Goal: Information Seeking & Learning: Find specific fact

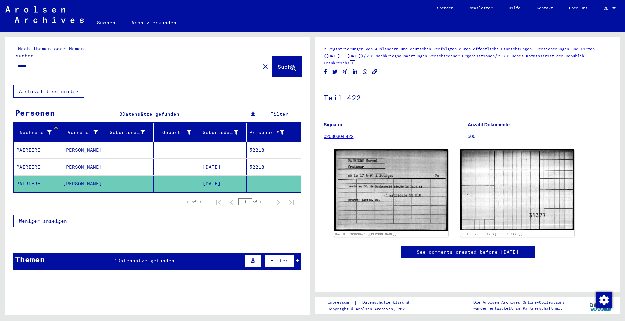
type input "*****"
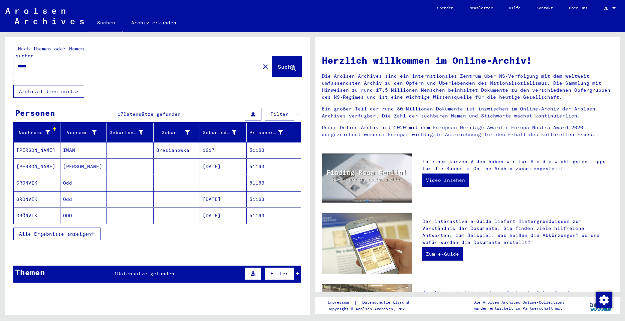
click at [59, 231] on span "Alle Ergebnisse anzeigen" at bounding box center [55, 234] width 72 height 6
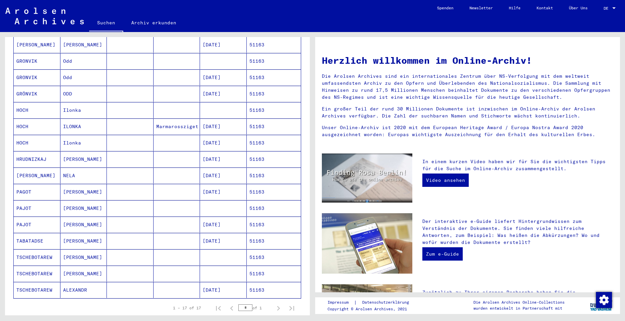
scroll to position [134, 0]
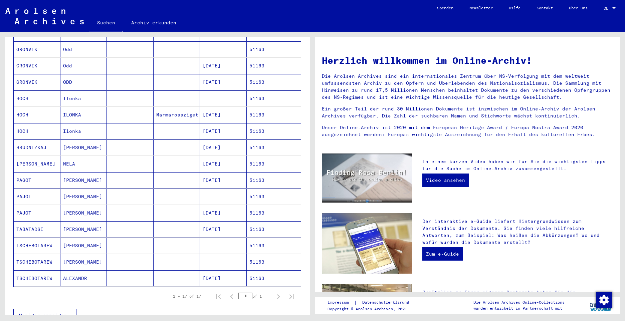
click at [26, 172] on mat-cell "PAGOT" at bounding box center [37, 180] width 47 height 16
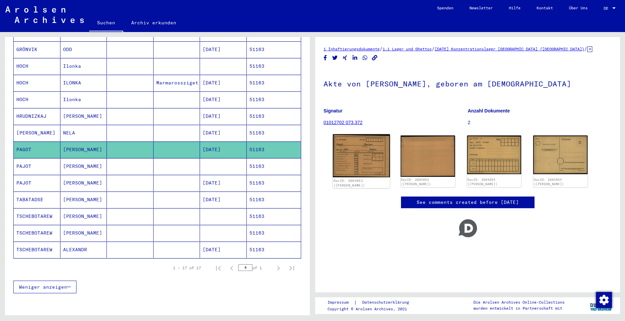
scroll to position [198, 0]
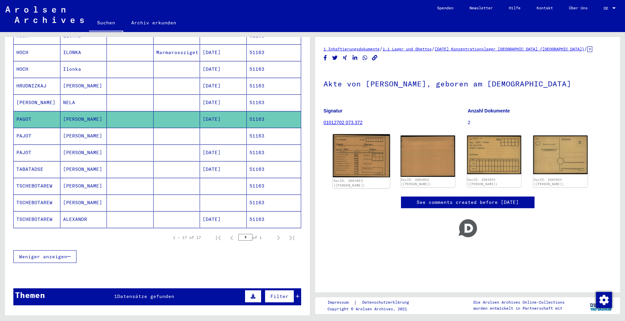
click at [364, 148] on img at bounding box center [361, 155] width 57 height 43
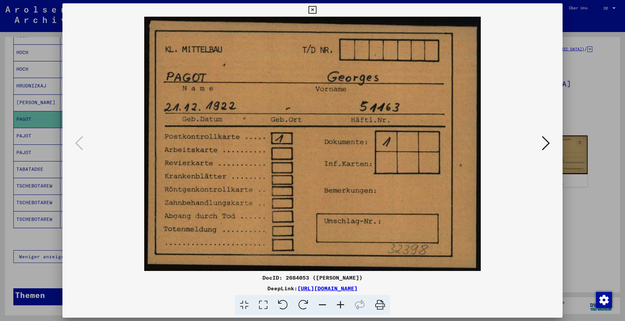
scroll to position [235, 0]
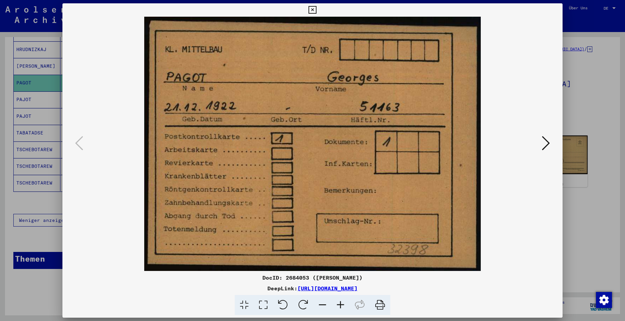
click at [547, 145] on icon at bounding box center [546, 143] width 8 height 16
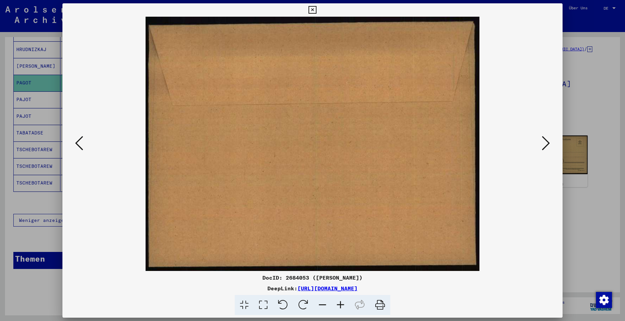
click at [547, 145] on icon at bounding box center [546, 143] width 8 height 16
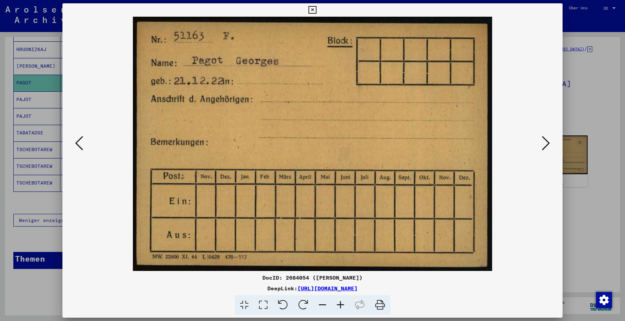
click at [547, 145] on icon at bounding box center [546, 143] width 8 height 16
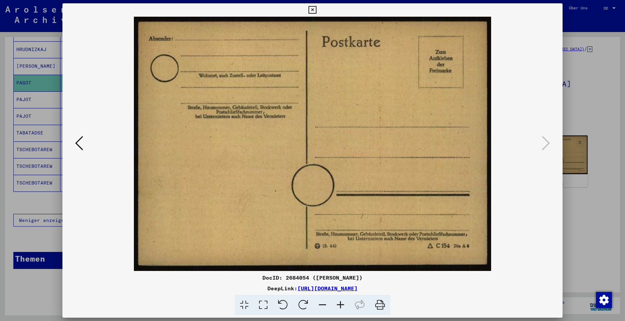
click at [310, 10] on icon at bounding box center [313, 10] width 8 height 8
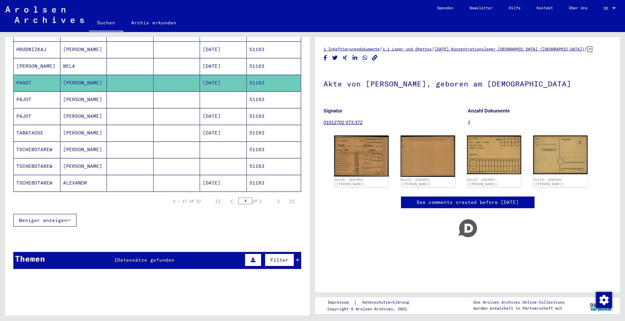
click at [24, 92] on mat-cell "PAJOT" at bounding box center [37, 100] width 47 height 16
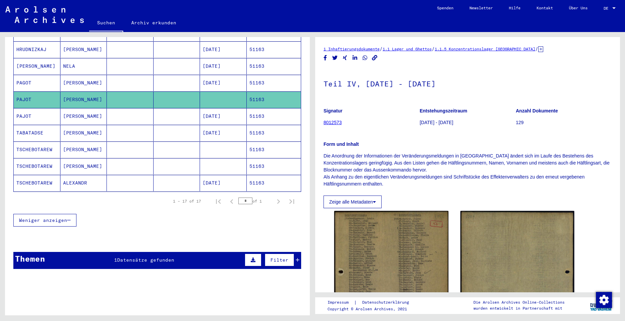
click at [23, 108] on mat-cell "PAJOT" at bounding box center [37, 116] width 47 height 16
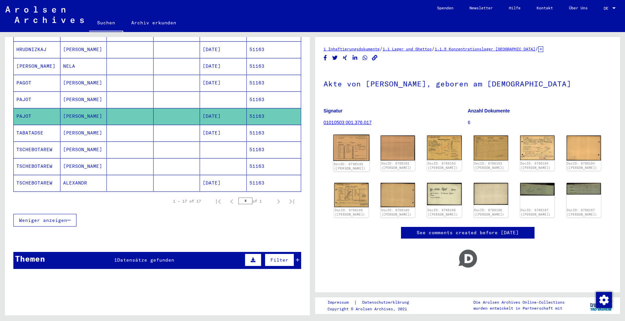
click at [352, 148] on img at bounding box center [351, 148] width 36 height 26
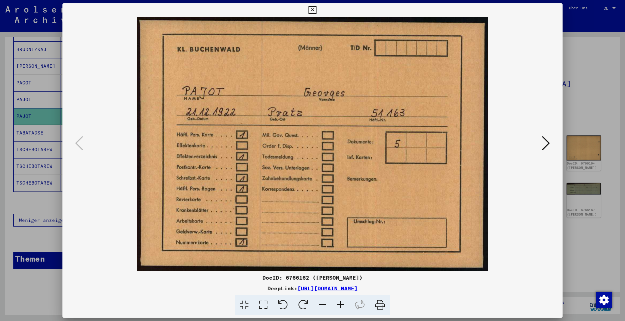
click at [352, 148] on img at bounding box center [312, 144] width 455 height 255
click at [547, 142] on icon at bounding box center [546, 143] width 8 height 16
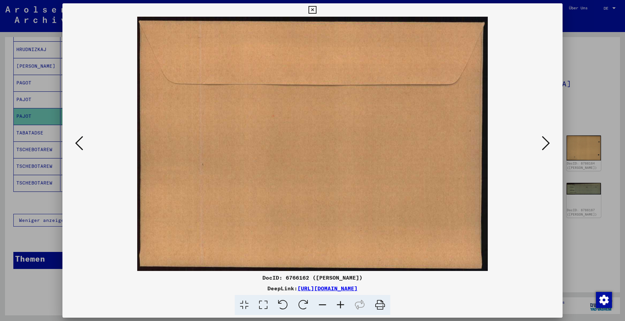
click at [547, 142] on icon at bounding box center [546, 143] width 8 height 16
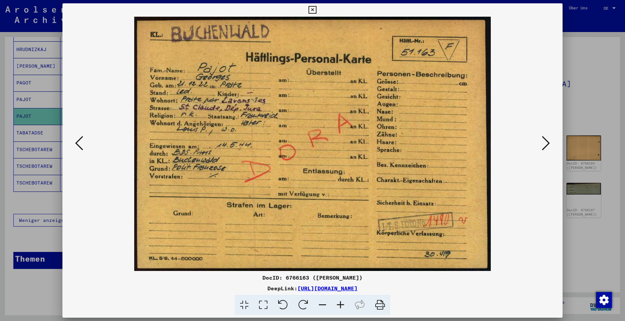
click at [544, 144] on icon at bounding box center [546, 143] width 8 height 16
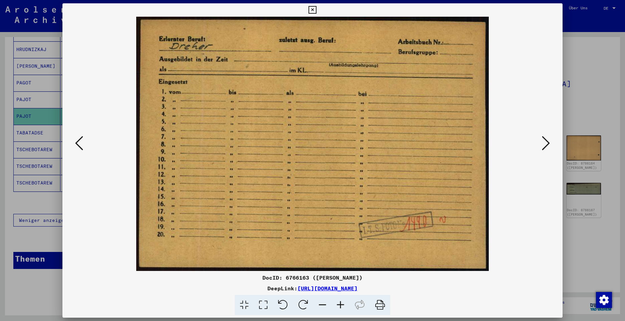
click at [547, 144] on icon at bounding box center [546, 143] width 8 height 16
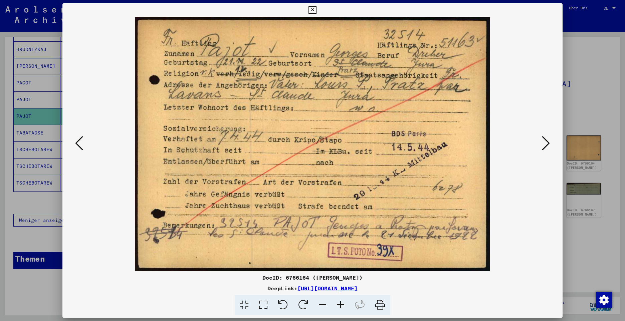
click at [546, 143] on icon at bounding box center [546, 143] width 8 height 16
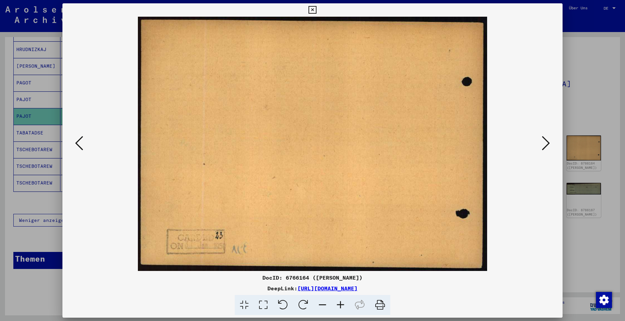
click at [546, 143] on icon at bounding box center [546, 143] width 8 height 16
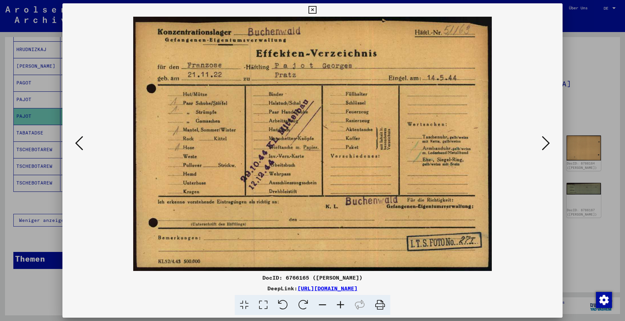
click at [546, 143] on icon at bounding box center [546, 143] width 8 height 16
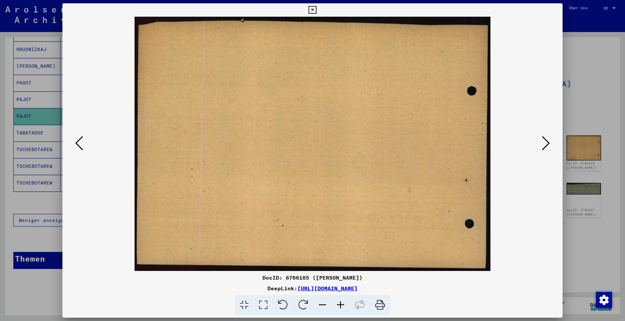
click at [546, 143] on icon at bounding box center [546, 143] width 8 height 16
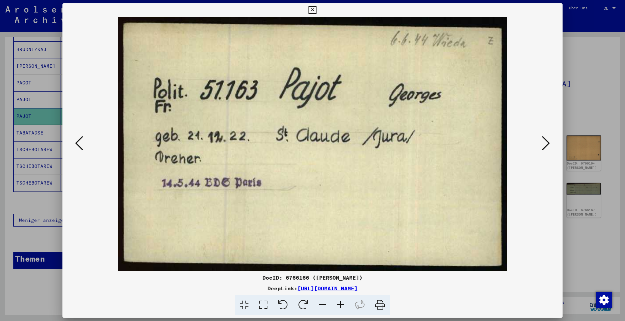
click at [546, 143] on icon at bounding box center [546, 143] width 8 height 16
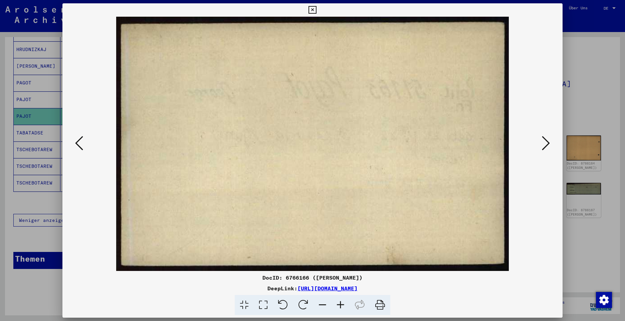
click at [546, 143] on icon at bounding box center [546, 143] width 8 height 16
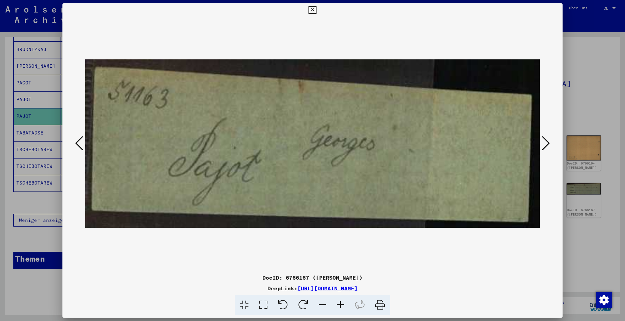
click at [546, 143] on icon at bounding box center [546, 143] width 8 height 16
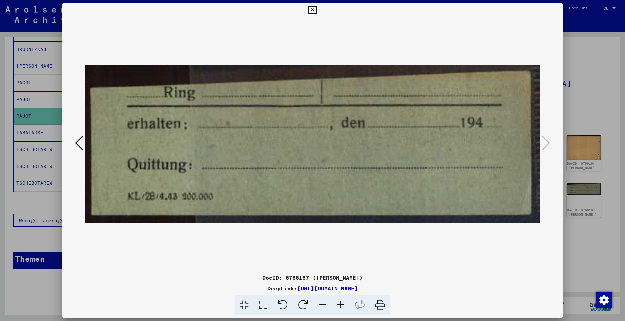
click at [313, 13] on icon at bounding box center [313, 10] width 8 height 8
